Goal: Navigation & Orientation: Find specific page/section

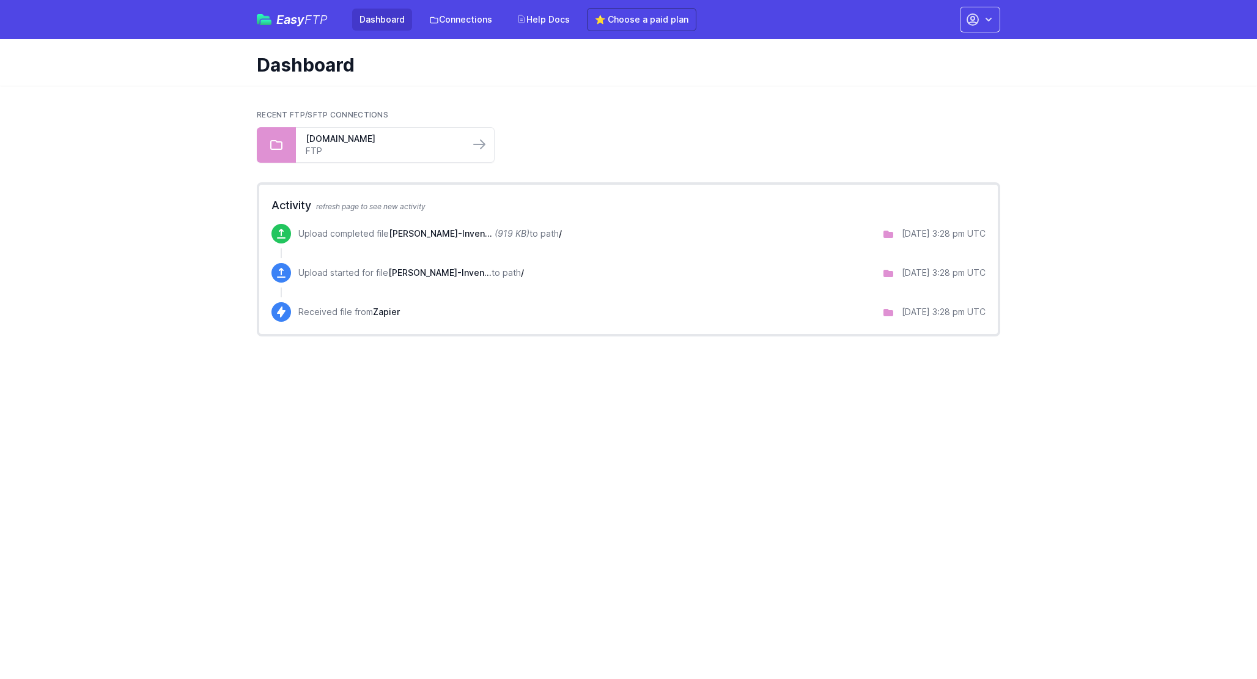
click at [376, 20] on link "Dashboard" at bounding box center [382, 20] width 60 height 22
click at [358, 32] on div "Easy FTP Dashboard Connections Help Docs ⭐ Choose a paid plan Account Settings …" at bounding box center [628, 19] width 743 height 39
click at [359, 28] on link "Dashboard" at bounding box center [382, 20] width 60 height 22
click at [363, 21] on link "Dashboard" at bounding box center [382, 20] width 60 height 22
click at [284, 23] on span "Easy FTP" at bounding box center [301, 19] width 51 height 12
